Goal: Information Seeking & Learning: Find specific fact

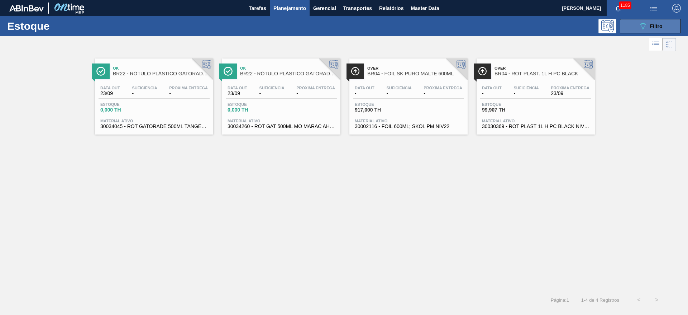
click at [652, 24] on span "Filtro" at bounding box center [656, 26] width 13 height 6
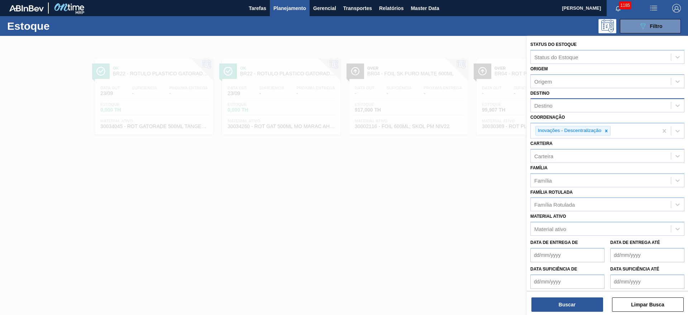
click at [553, 106] on div "Destino" at bounding box center [601, 105] width 140 height 10
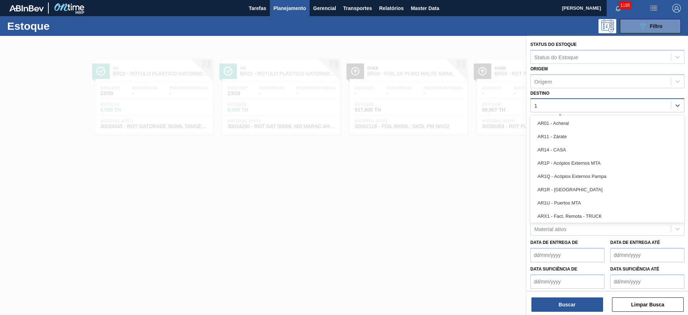
type input "11"
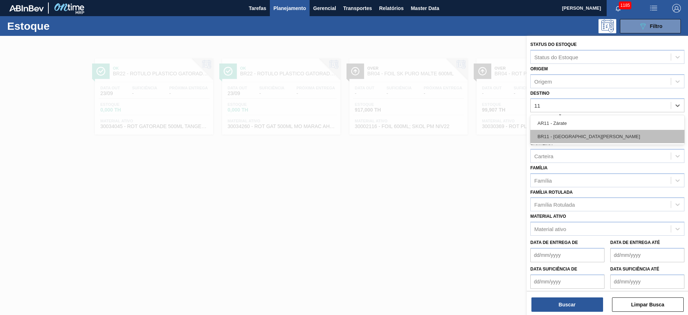
click at [561, 135] on div "BR11 - [GEOGRAPHIC_DATA][PERSON_NAME]" at bounding box center [607, 136] width 154 height 13
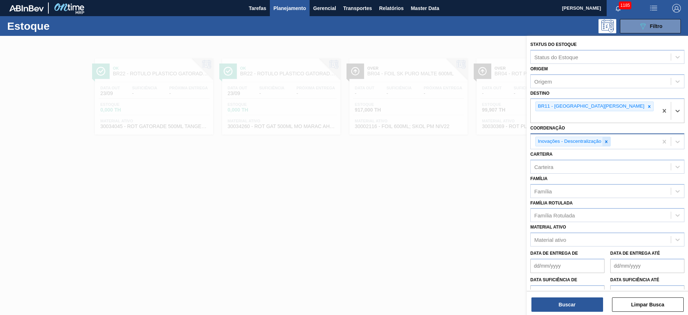
click at [606, 140] on icon at bounding box center [606, 141] width 3 height 3
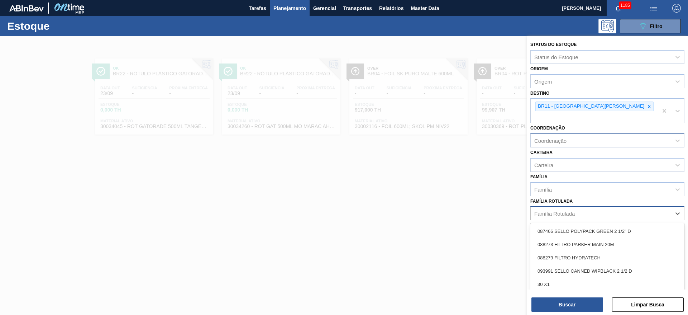
click at [554, 210] on div "Família Rotulada" at bounding box center [554, 213] width 40 height 6
type Rotulada "AP 269"
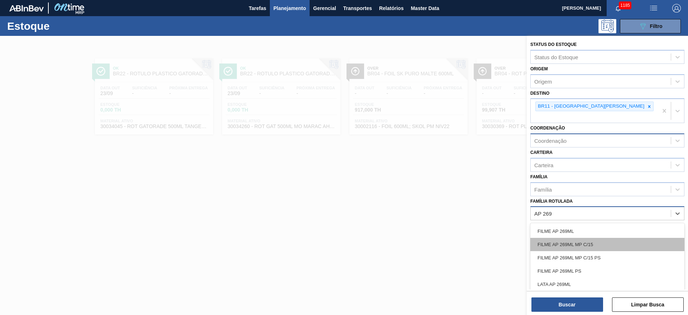
click at [564, 238] on div "FILME AP 269ML MP C/15" at bounding box center [607, 244] width 154 height 13
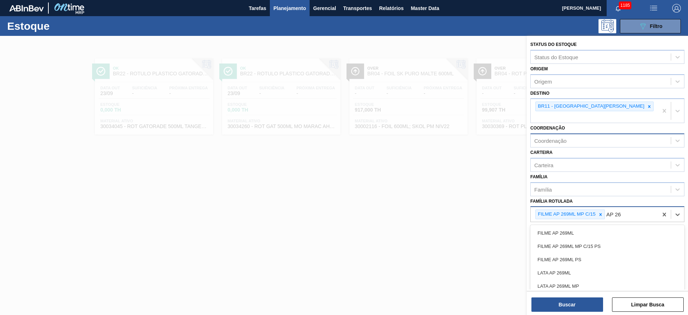
type Rotulada "AP 269"
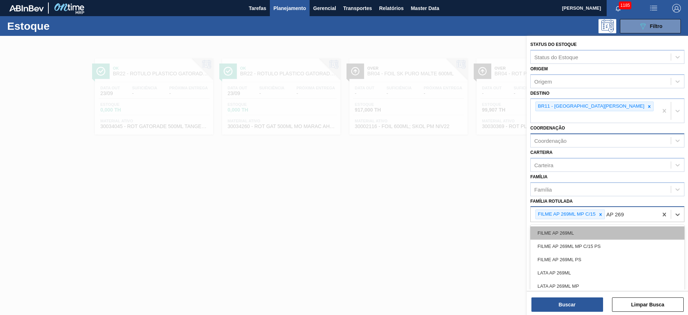
click at [570, 226] on div "FILME AP 269ML" at bounding box center [607, 232] width 154 height 13
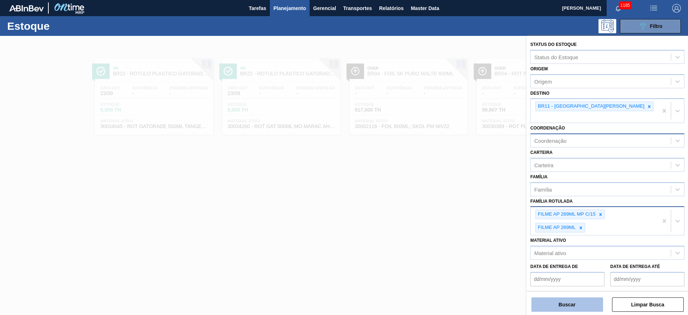
click at [564, 304] on button "Buscar" at bounding box center [567, 304] width 72 height 14
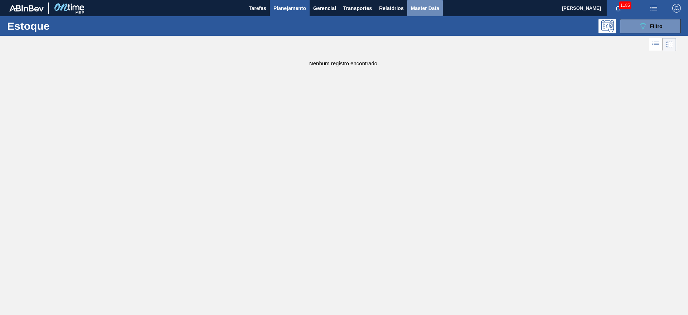
click at [418, 10] on span "Master Data" at bounding box center [425, 8] width 28 height 9
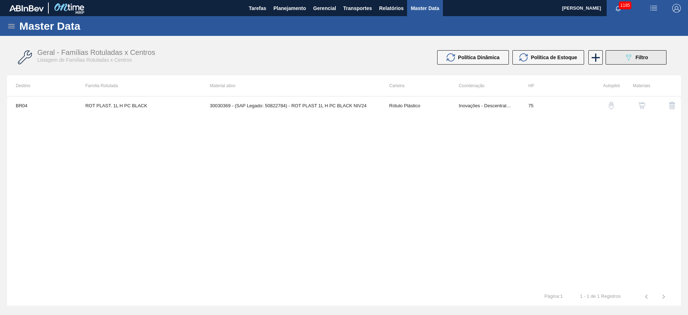
click at [639, 60] on span "Filtro" at bounding box center [642, 57] width 13 height 6
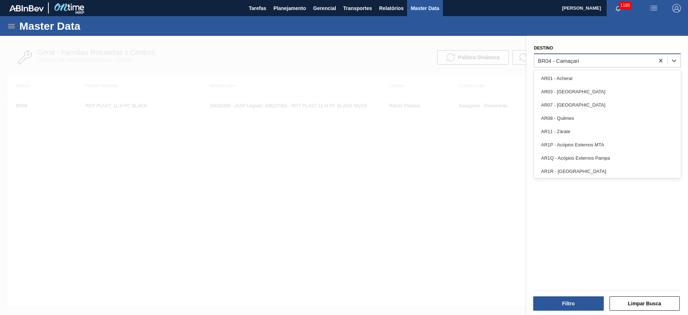
click at [555, 57] on div "BR04 - Camaçari" at bounding box center [558, 60] width 41 height 6
type input "11"
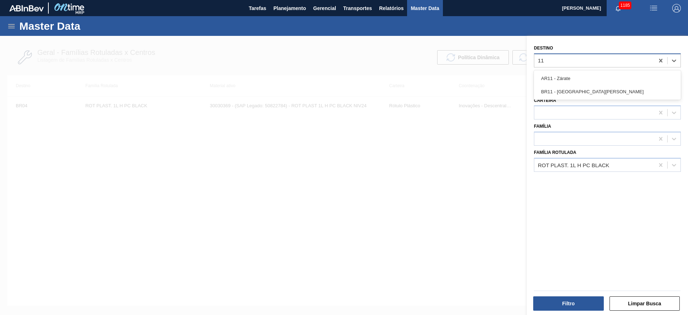
drag, startPoint x: 567, startPoint y: 86, endPoint x: 562, endPoint y: 95, distance: 9.6
click at [567, 87] on div "BR11 - [GEOGRAPHIC_DATA][PERSON_NAME]" at bounding box center [607, 91] width 147 height 13
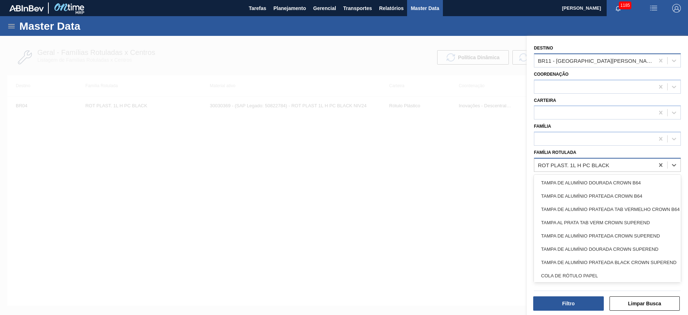
click at [552, 169] on div "ROT PLAST. 1L H PC BLACK" at bounding box center [594, 164] width 120 height 10
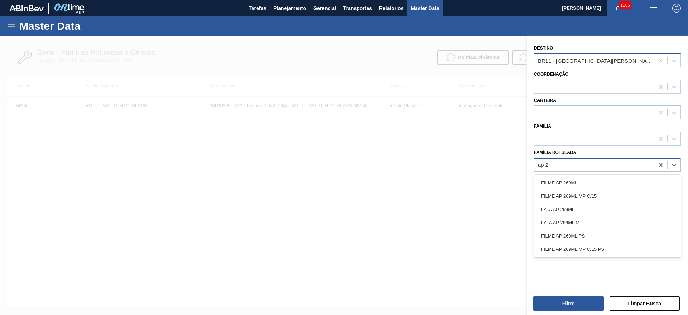
type Rotulada "ap 269"
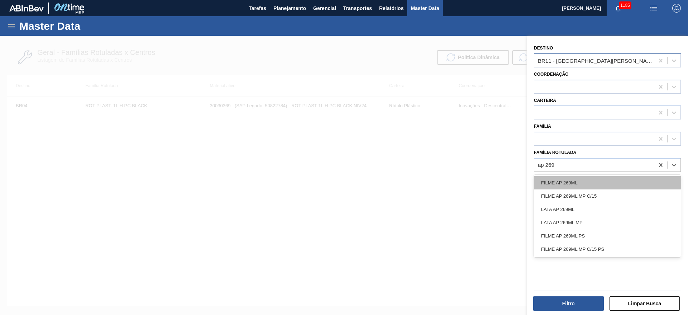
click at [555, 182] on div "FILME AP 269ML" at bounding box center [607, 182] width 147 height 13
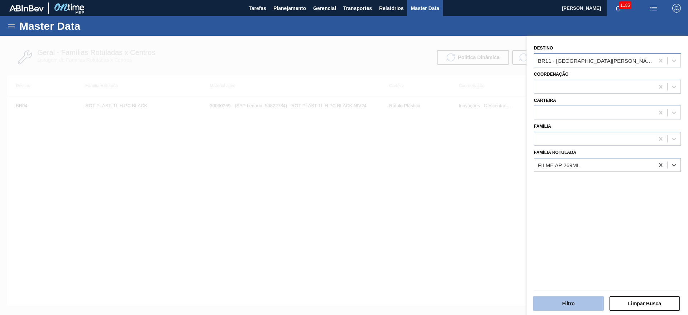
click at [557, 300] on button "Filtro" at bounding box center [568, 303] width 71 height 14
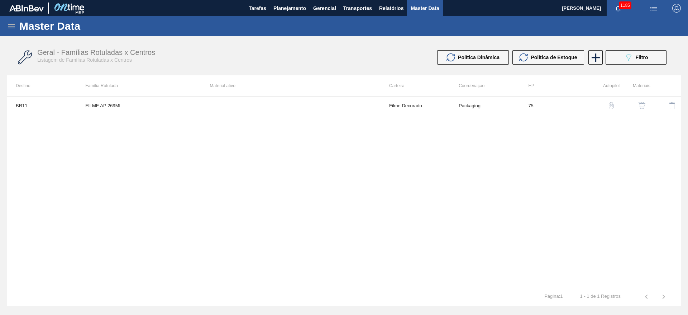
click at [641, 105] on img "button" at bounding box center [641, 105] width 7 height 7
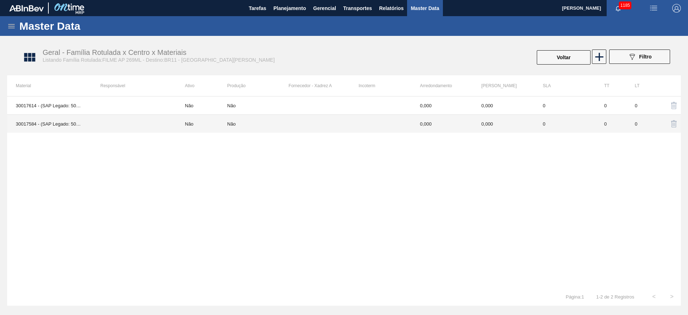
click at [230, 125] on div "Não" at bounding box center [231, 123] width 9 height 5
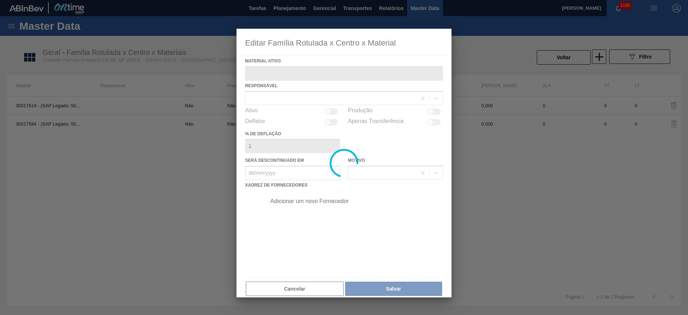
type ativo "30017584 - (SAP Legado: 50801093) - FILME R. 400X70 AP 269 C15 D15 429"
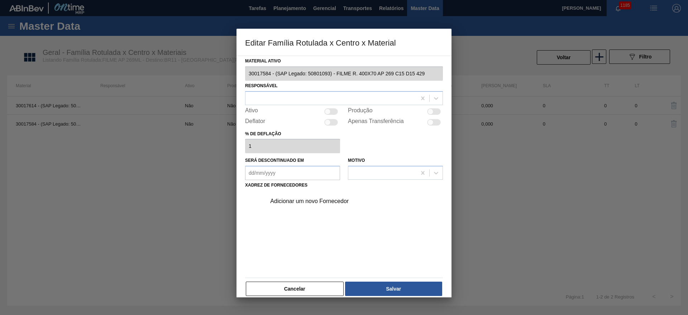
drag, startPoint x: 300, startPoint y: 288, endPoint x: 503, endPoint y: 167, distance: 237.1
click at [300, 288] on button "Cancelar" at bounding box center [295, 288] width 98 height 14
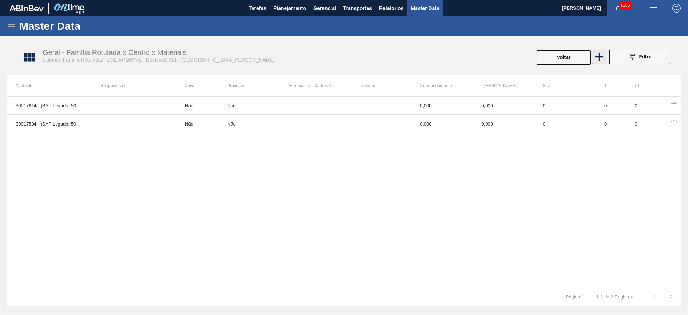
click at [592, 61] on icon at bounding box center [599, 57] width 14 height 14
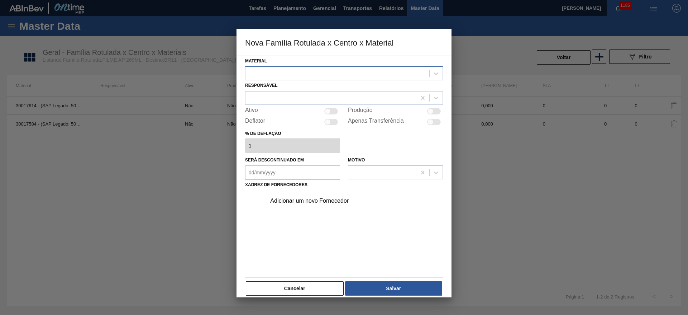
click at [305, 68] on div at bounding box center [337, 73] width 184 height 10
click at [290, 292] on button "Cancelar" at bounding box center [295, 288] width 98 height 14
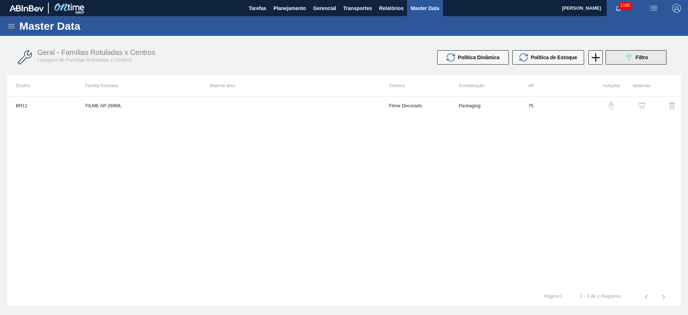
click at [637, 59] on span "Filtro" at bounding box center [642, 57] width 13 height 6
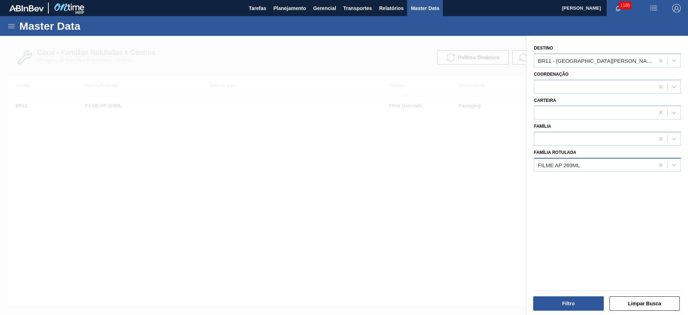
click at [562, 166] on div "FILME AP 269ML" at bounding box center [559, 165] width 42 height 6
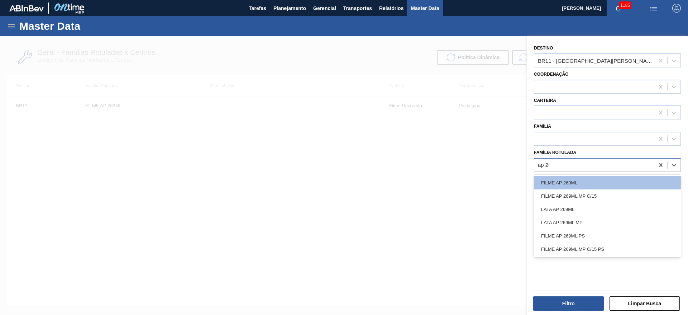
type Rotulada "ap 269"
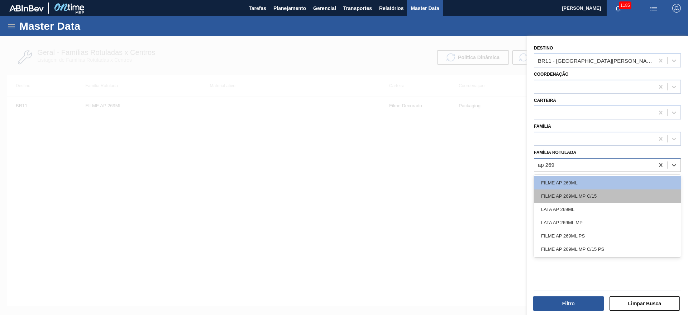
click at [577, 193] on div "FILME AP 269ML MP C/15" at bounding box center [607, 195] width 147 height 13
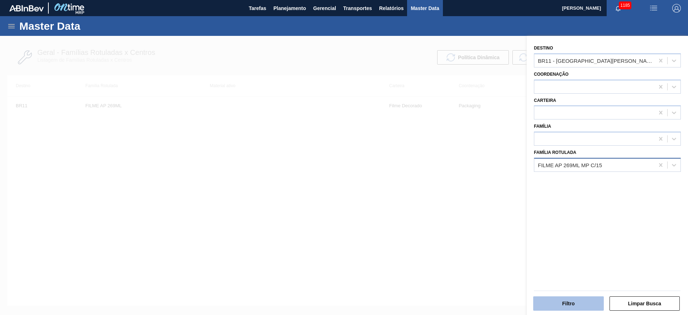
click at [566, 303] on button "Filtro" at bounding box center [568, 303] width 71 height 14
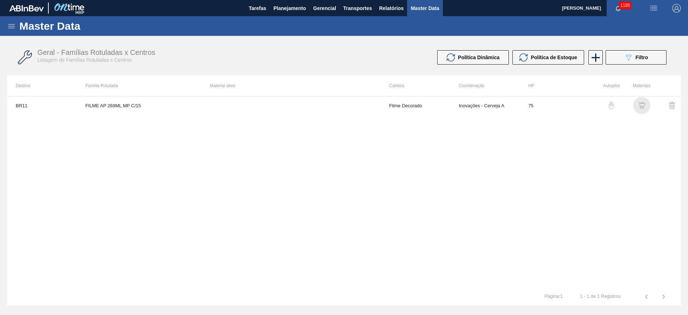
click at [639, 104] on img "button" at bounding box center [641, 105] width 7 height 7
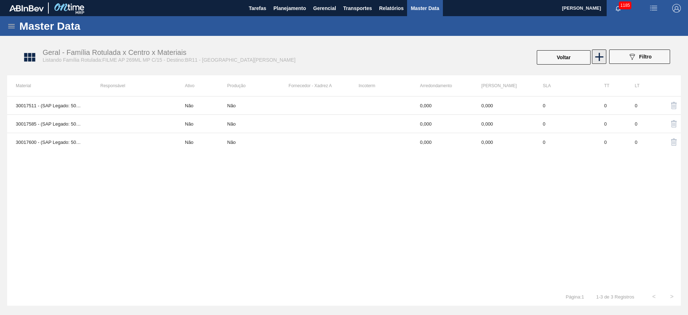
click at [600, 59] on icon at bounding box center [599, 57] width 14 height 14
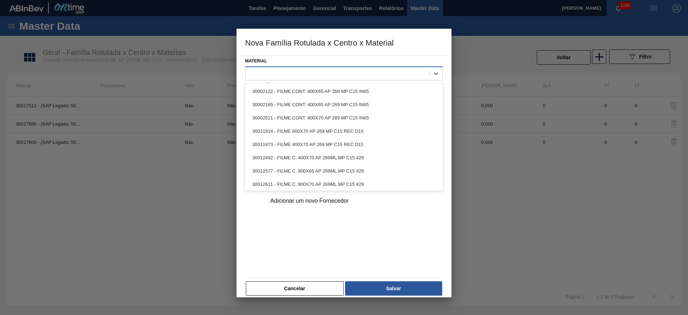
click at [281, 71] on div at bounding box center [337, 73] width 184 height 10
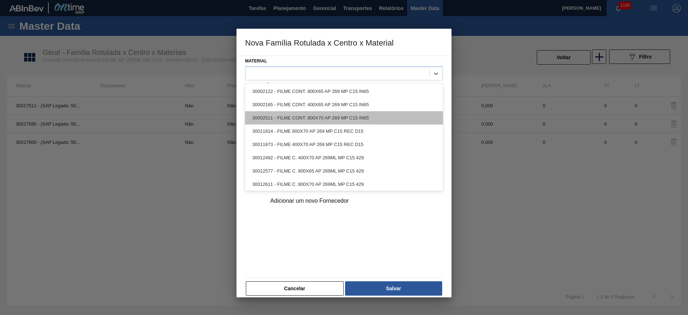
scroll to position [54, 0]
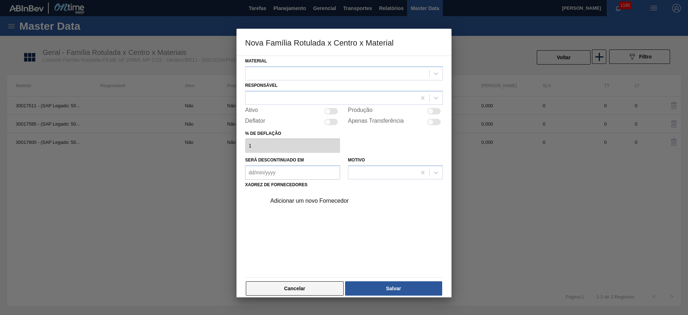
click at [296, 288] on button "Cancelar" at bounding box center [295, 288] width 98 height 14
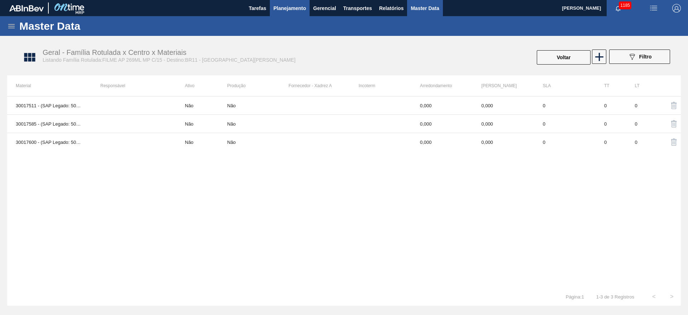
click at [297, 7] on span "Planejamento" at bounding box center [289, 8] width 33 height 9
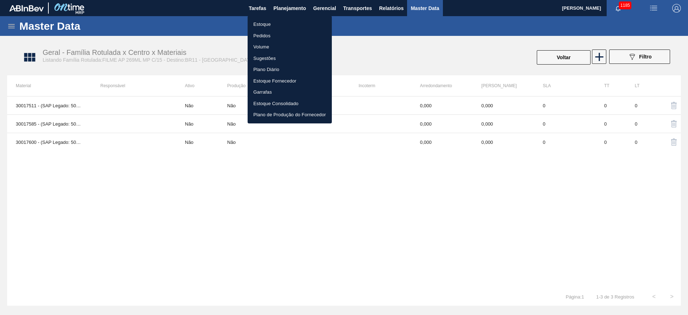
click at [265, 25] on li "Estoque" at bounding box center [290, 24] width 84 height 11
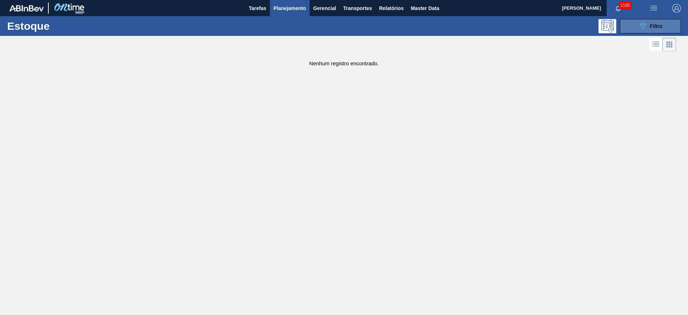
click at [653, 26] on span "Filtro" at bounding box center [656, 26] width 13 height 6
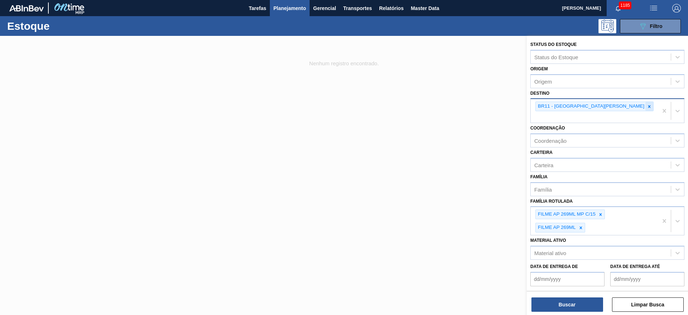
click at [645, 104] on div at bounding box center [649, 106] width 8 height 9
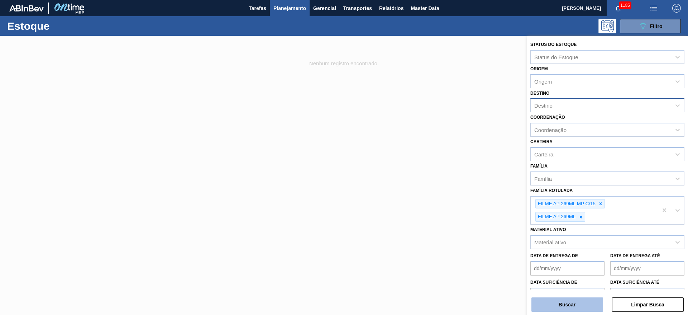
click at [583, 304] on button "Buscar" at bounding box center [567, 304] width 72 height 14
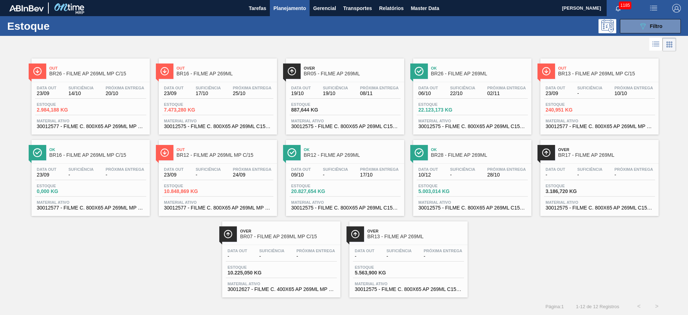
click at [420, 126] on span "30012575 - FILME C. 800X65 AP 269ML C15 429" at bounding box center [473, 126] width 108 height 5
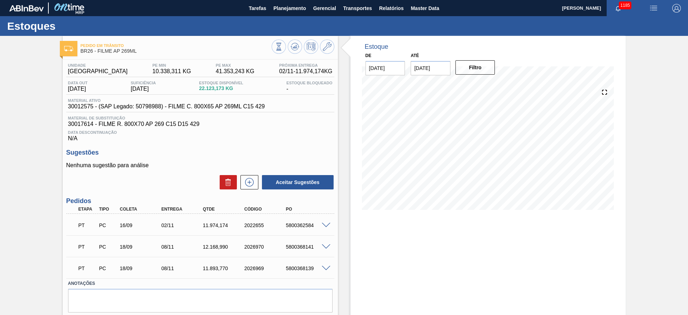
click at [146, 109] on span "30012575 - (SAP Legado: 50798988) - FILME C. 800X65 AP 269ML C15 429" at bounding box center [166, 106] width 197 height 6
copy span "50798988"
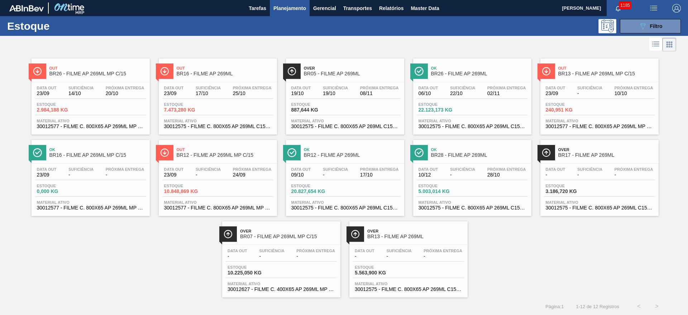
click at [592, 104] on span "Estoque" at bounding box center [571, 104] width 50 height 4
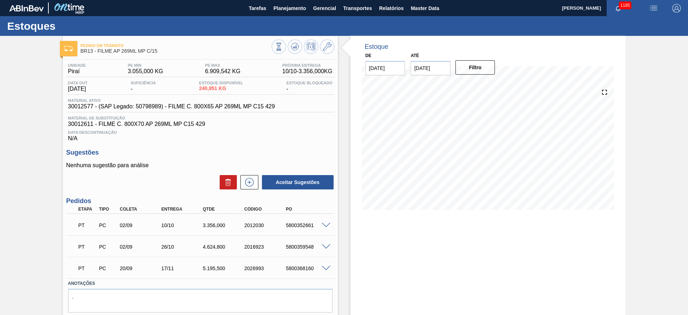
click at [147, 105] on span "30012577 - (SAP Legado: 50798989) - FILME C. 800X65 AP 269ML MP C15 429" at bounding box center [171, 106] width 207 height 6
copy span "50798989"
drag, startPoint x: 287, startPoint y: 106, endPoint x: 44, endPoint y: 102, distance: 243.7
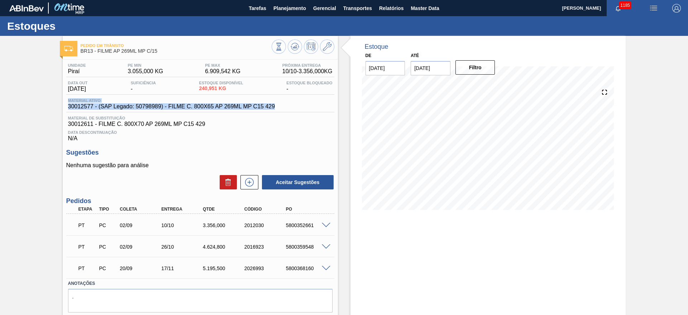
click at [44, 102] on div "Pedido [PERSON_NAME] BR13 - FILME AP 269ML MP C/15 Unidade Piraí PE MIN 3.055,0…" at bounding box center [344, 186] width 688 height 301
copy div "Material ativo 30012577 - (SAP Legado: 50798989) - FILME C. 800X65 AP 269ML MP …"
click at [287, 5] on span "Planejamento" at bounding box center [289, 8] width 33 height 9
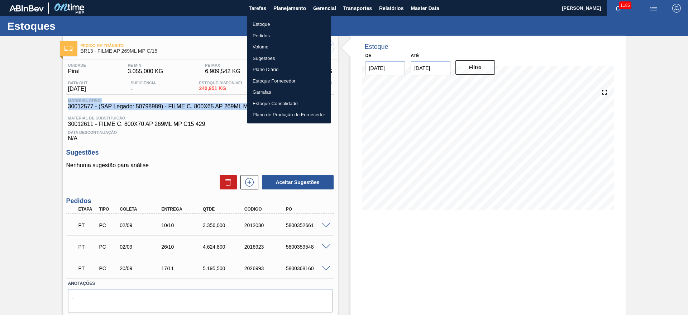
click at [268, 24] on li "Estoque" at bounding box center [289, 24] width 84 height 11
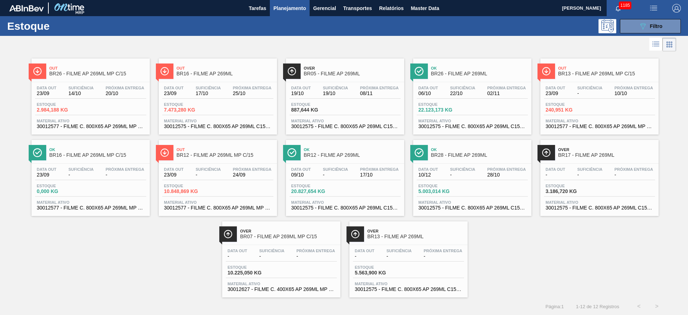
click at [456, 103] on span "Estoque" at bounding box center [444, 104] width 50 height 4
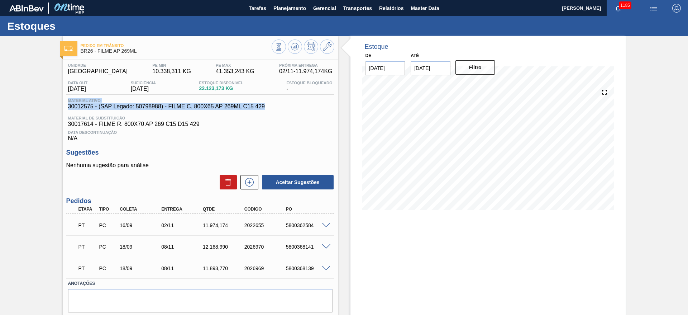
drag, startPoint x: 269, startPoint y: 106, endPoint x: 62, endPoint y: 99, distance: 208.0
click at [62, 99] on div "Pedido [PERSON_NAME] BR26 - FILME AP 269ML Unidade Uberlândia PE MIN 10.338,311…" at bounding box center [344, 186] width 688 height 301
copy div "Material ativo 30012575 - (SAP Legado: 50798988) - FILME C. 800X65 AP 269ML C15…"
